Goal: Information Seeking & Learning: Check status

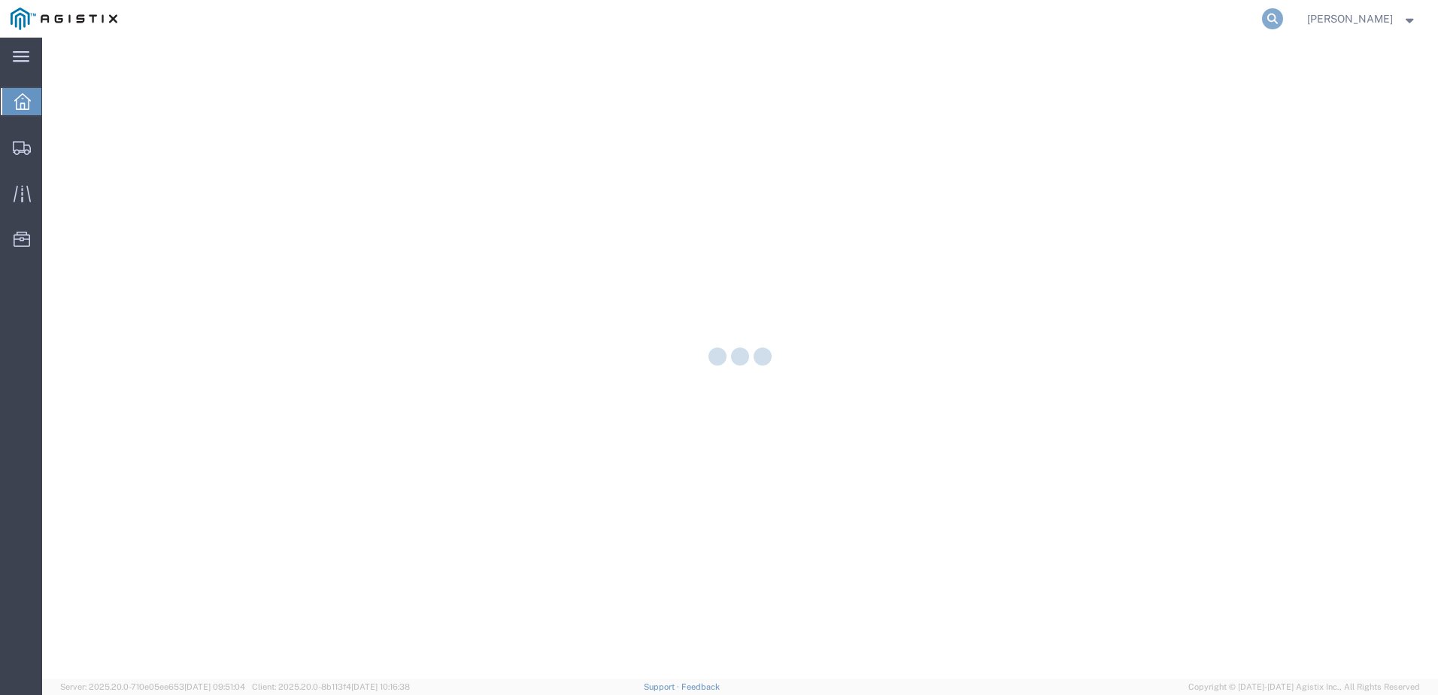
click at [1283, 23] on icon at bounding box center [1272, 18] width 21 height 21
click at [1016, 27] on input "search" at bounding box center [1033, 19] width 457 height 36
paste input "56971678"
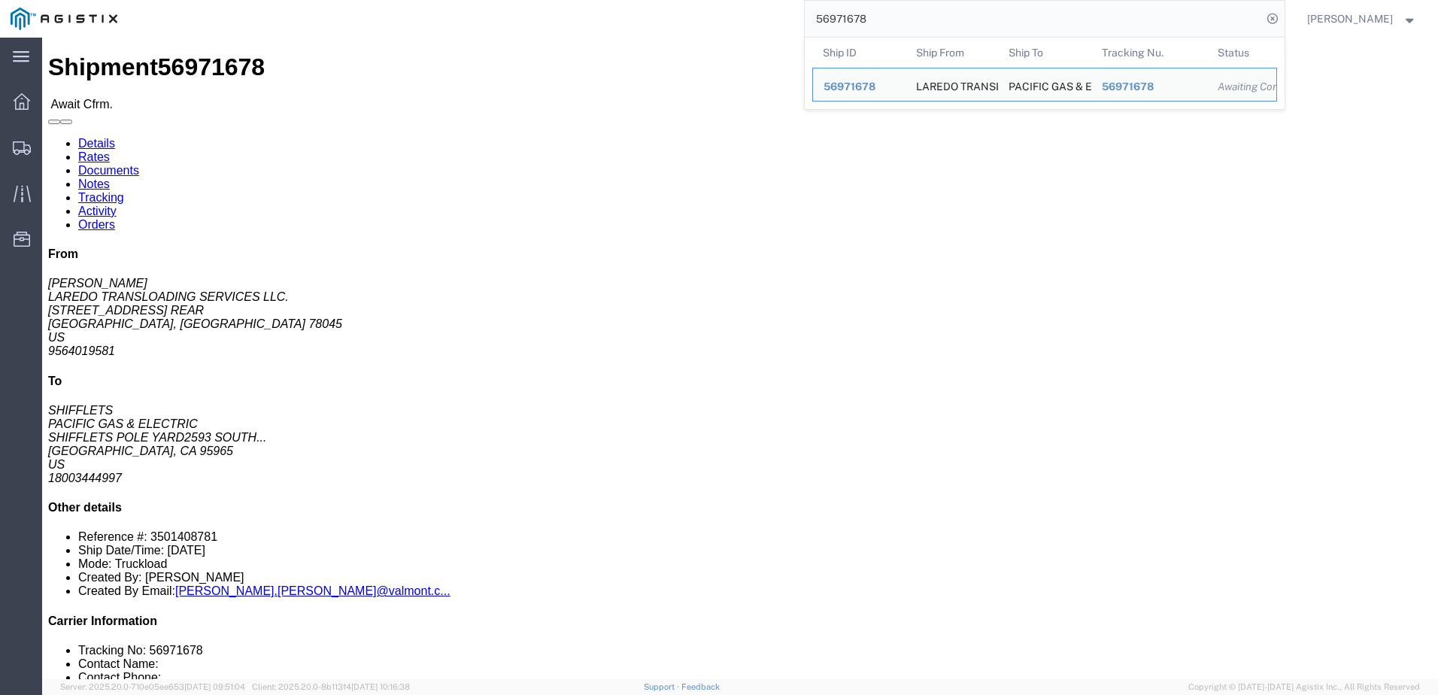
drag, startPoint x: 959, startPoint y: 14, endPoint x: 797, endPoint y: 25, distance: 162.8
click at [797, 25] on div "56971678 Ship ID Ship From Ship To Tracking Nu. Status Ship ID 56971678 Ship Fr…" at bounding box center [706, 19] width 1157 height 38
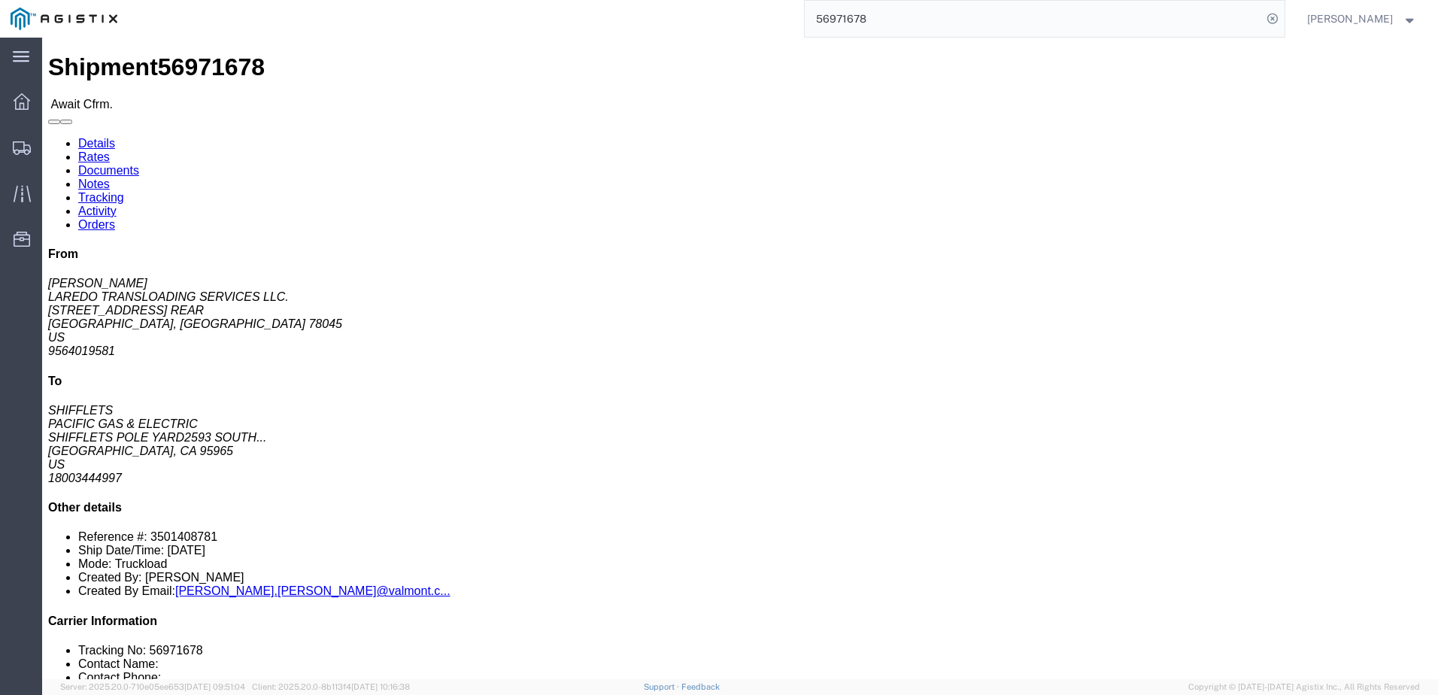
paste input "743"
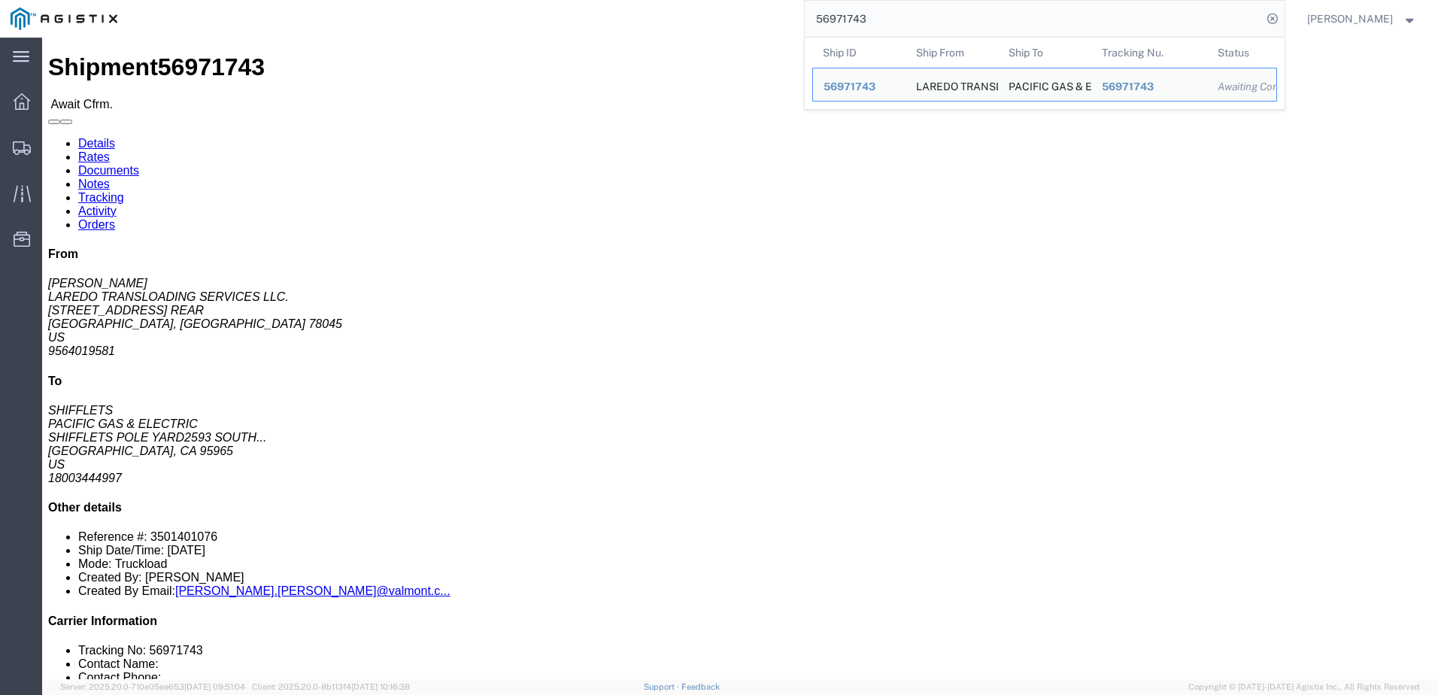
drag, startPoint x: 995, startPoint y: 17, endPoint x: 625, endPoint y: 1, distance: 370.4
paste input "83204"
drag, startPoint x: 926, startPoint y: 23, endPoint x: 755, endPoint y: 26, distance: 170.8
click at [755, 26] on div "56983204 Ship ID Ship From Ship To Tracking Nu. Status Ship ID 56983204 Ship Fr…" at bounding box center [706, 19] width 1157 height 38
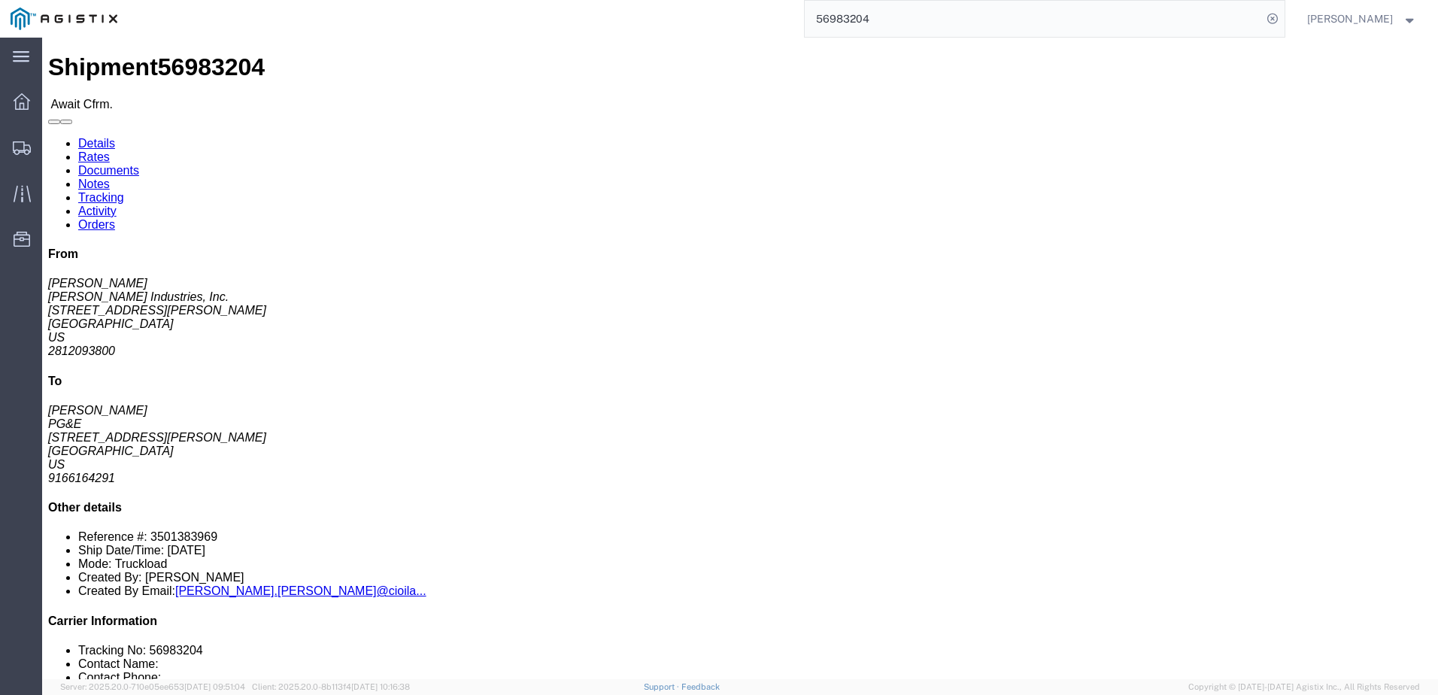
paste input "306"
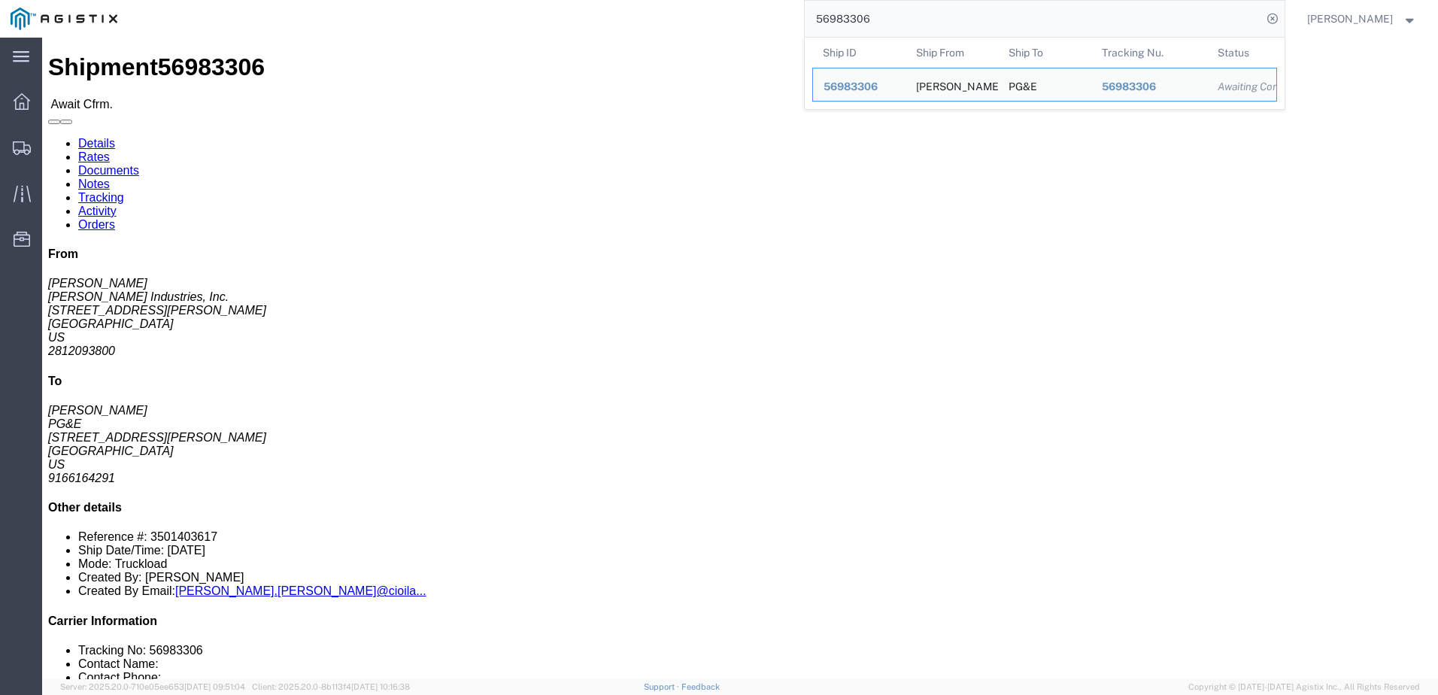
drag, startPoint x: 912, startPoint y: 16, endPoint x: 781, endPoint y: 29, distance: 131.6
click at [781, 29] on div "56983306 Ship ID Ship From Ship To Tracking Nu. Status Ship ID 56983306 Ship Fr…" at bounding box center [706, 19] width 1157 height 38
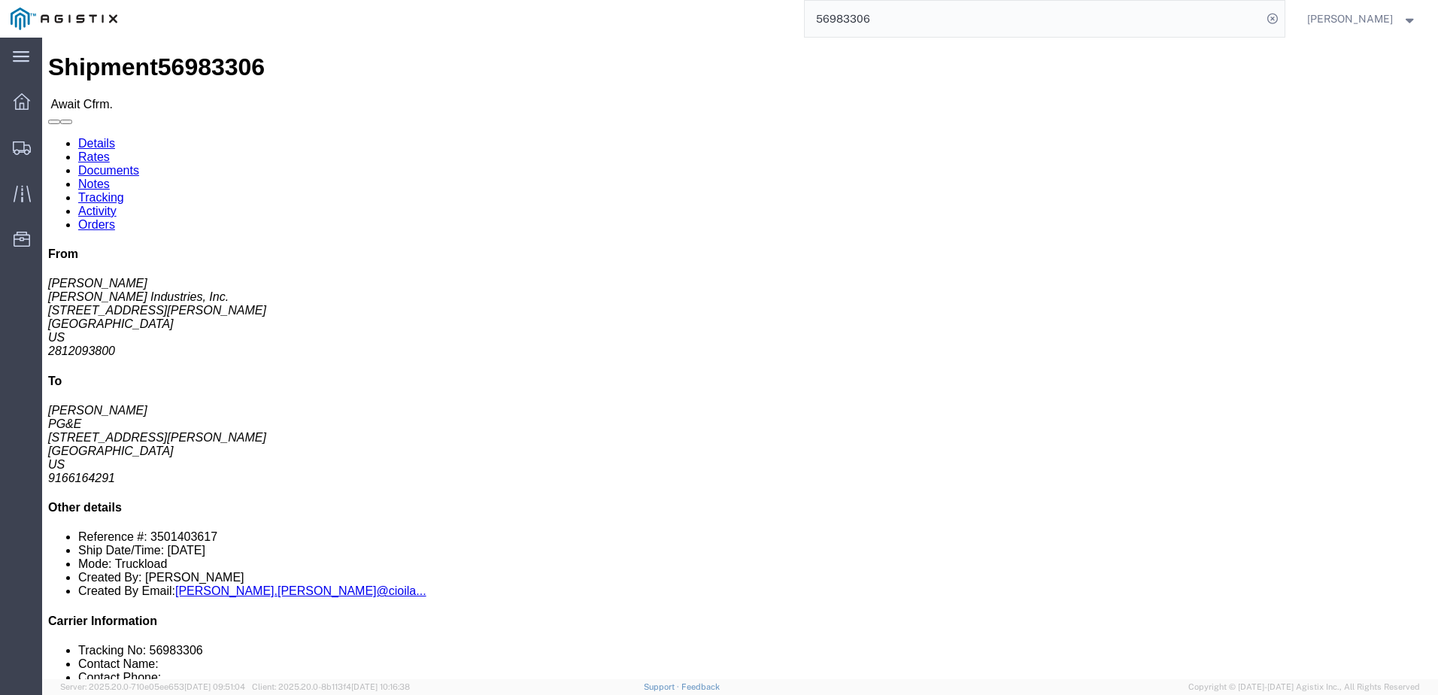
paste input "249"
type input "56983249"
